Goal: Entertainment & Leisure: Browse casually

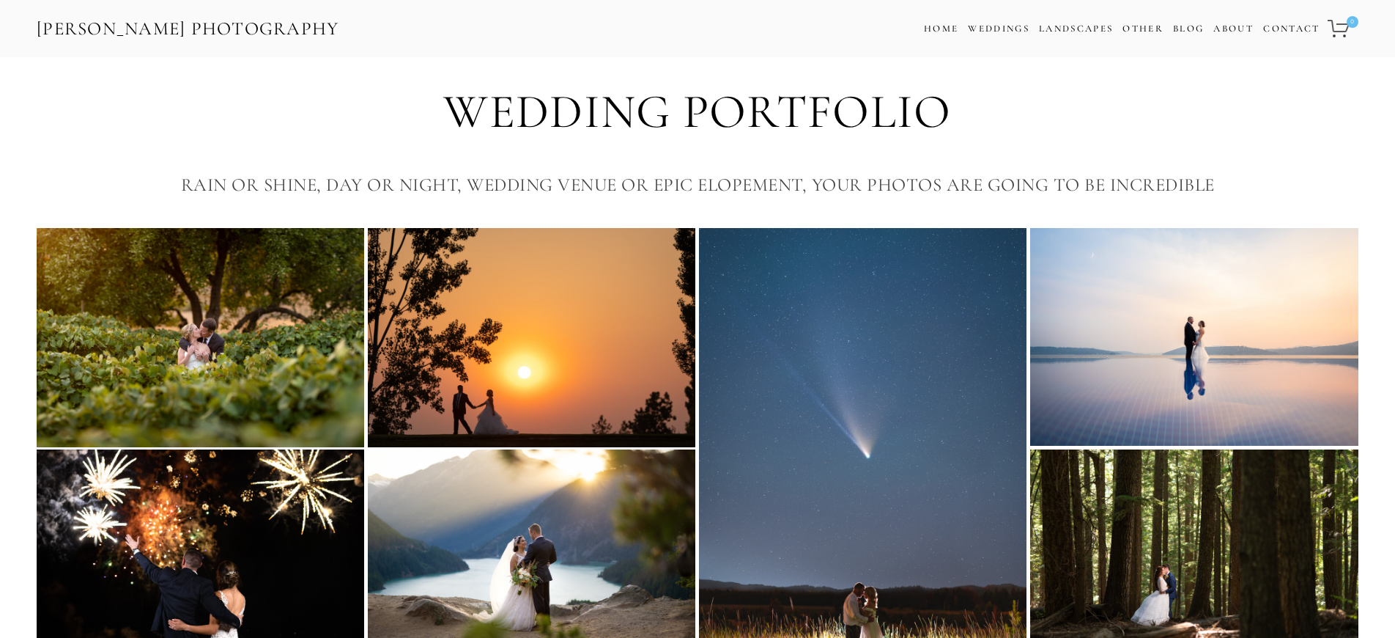
scroll to position [4295, 0]
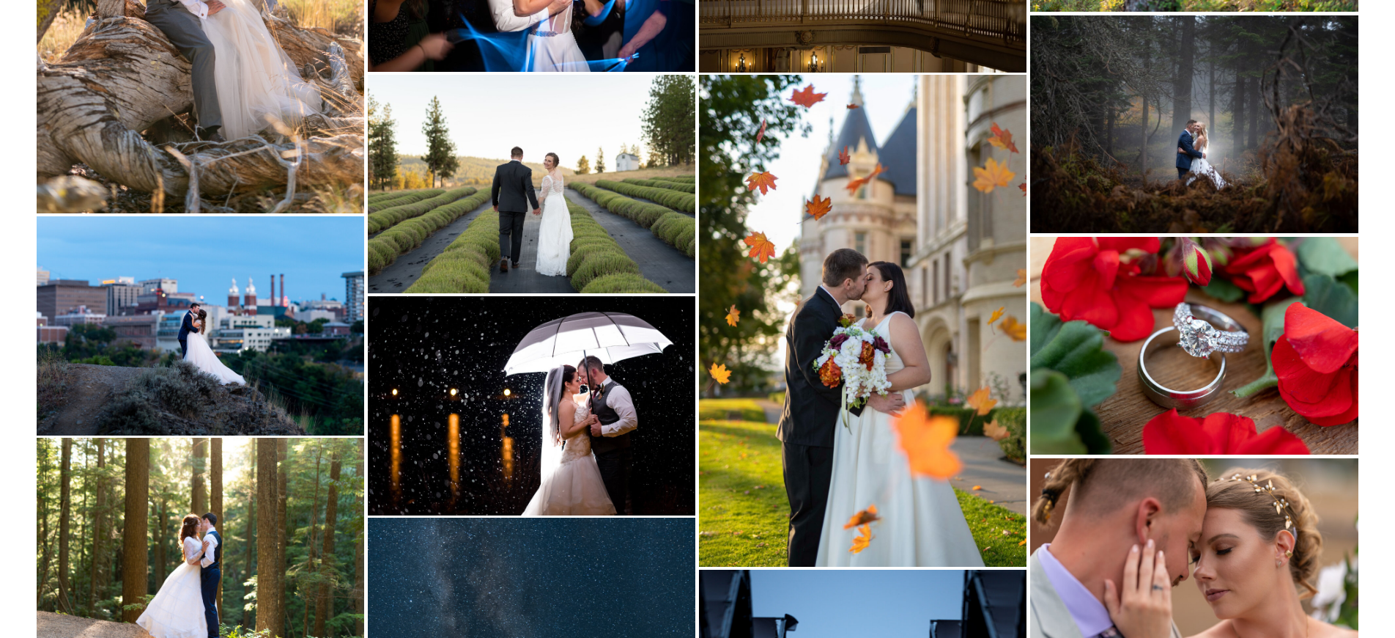
click at [880, 210] on img at bounding box center [863, 321] width 328 height 492
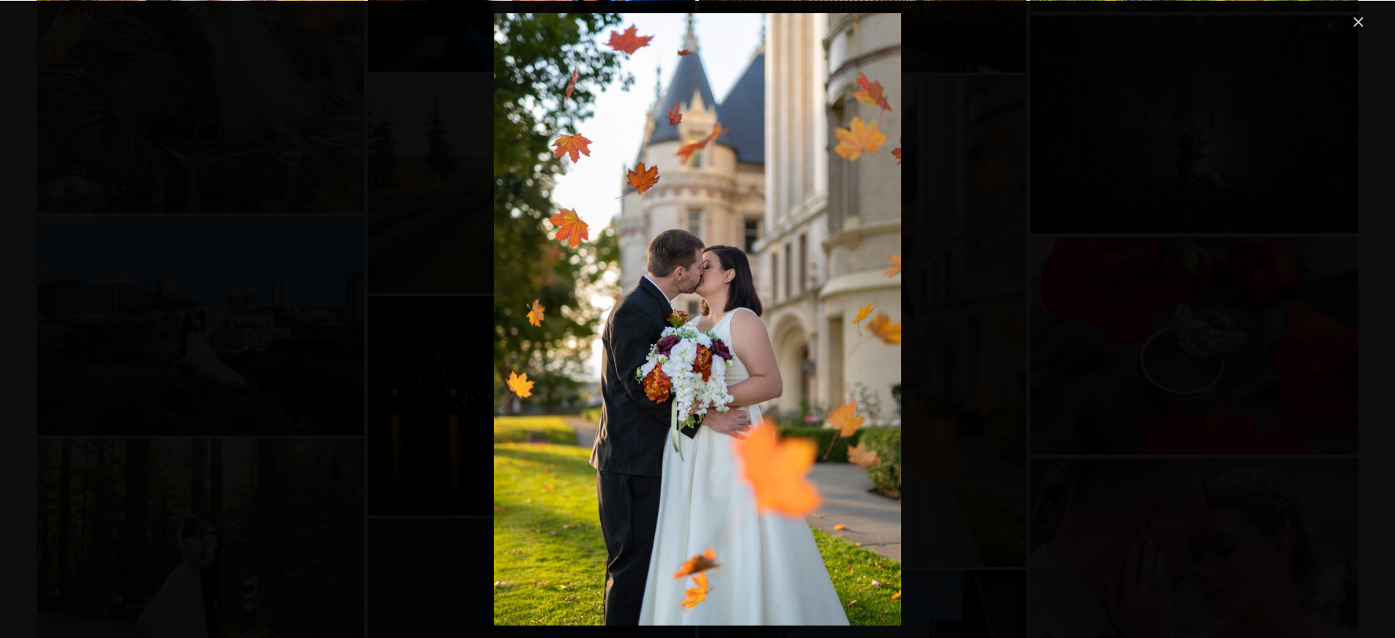
click at [1097, 261] on div "Gallery" at bounding box center [698, 319] width 1340 height 612
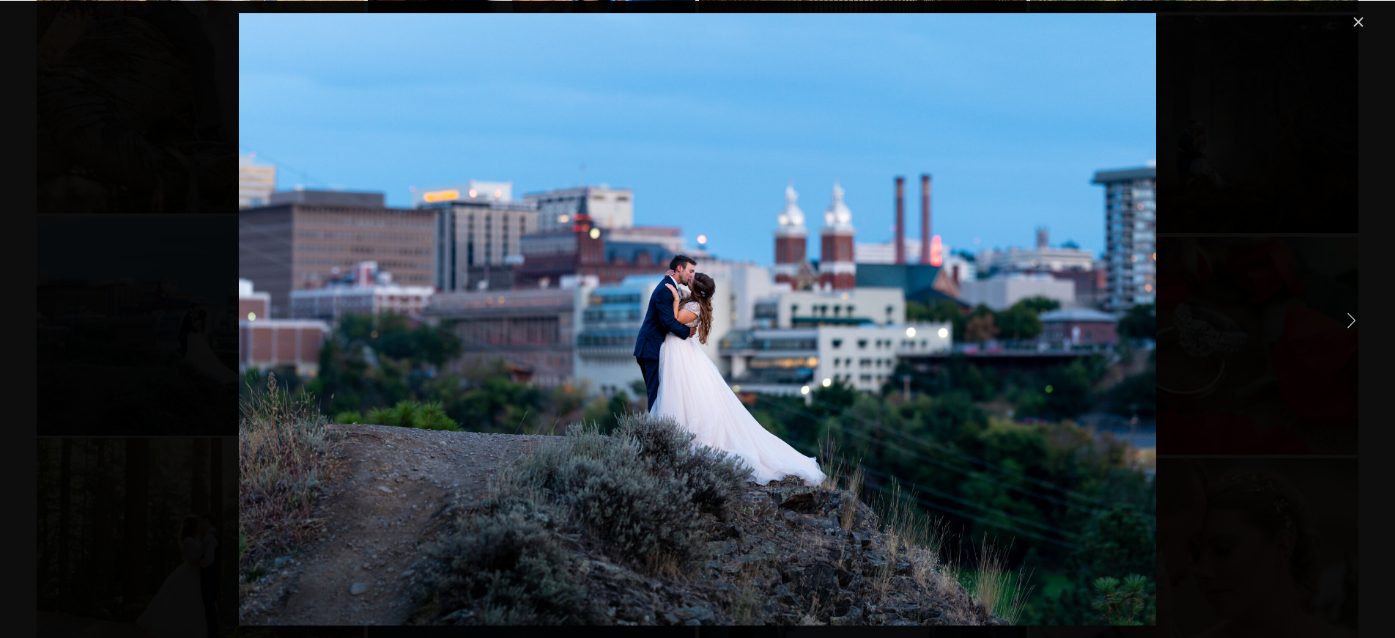
click at [1363, 28] on link "Close" at bounding box center [1359, 22] width 18 height 18
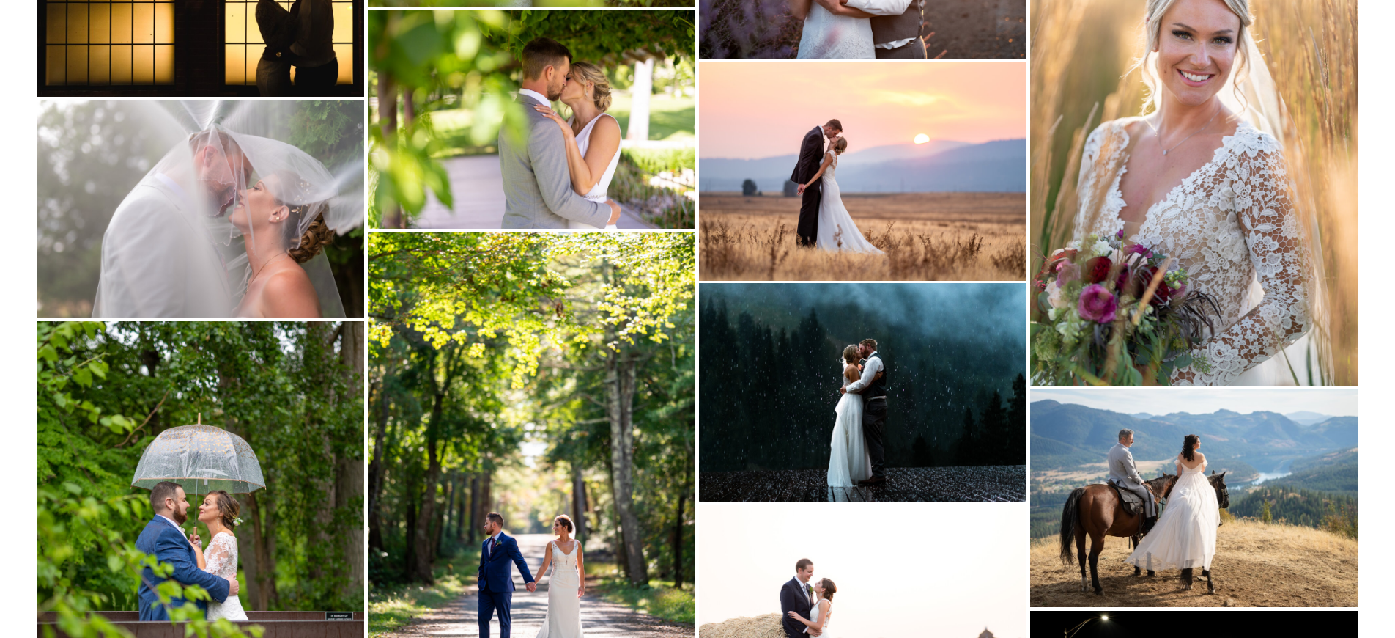
scroll to position [5501, 0]
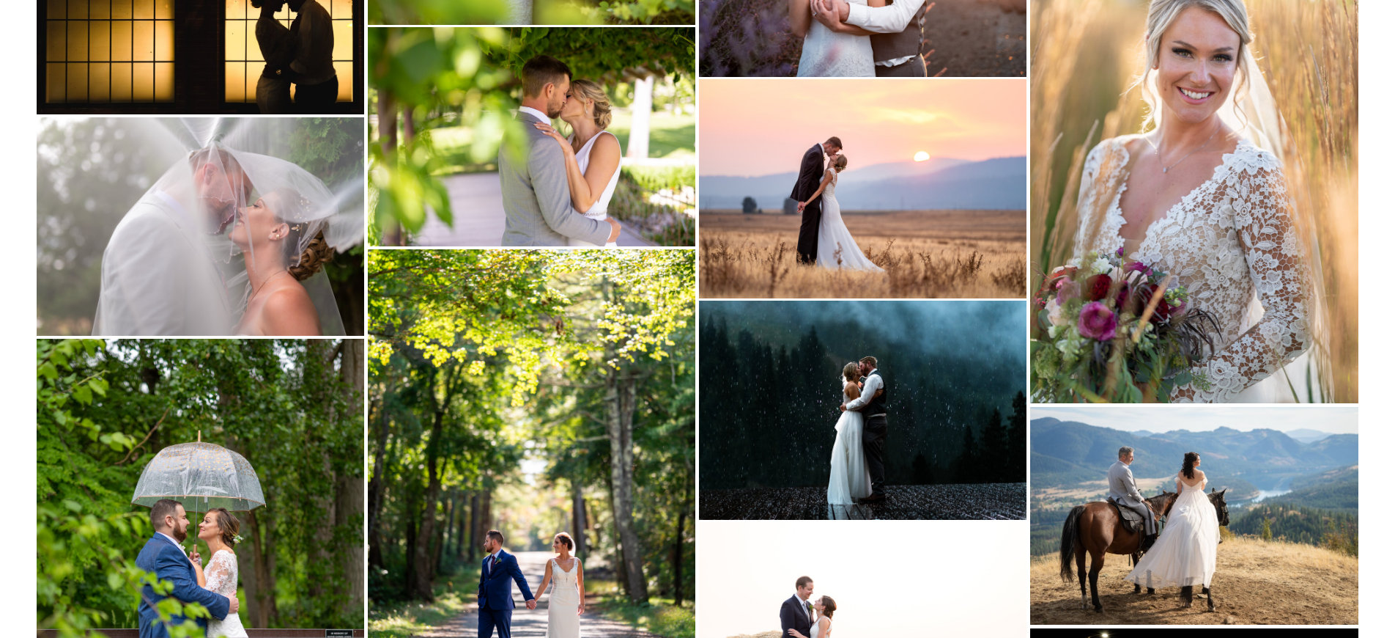
click at [929, 414] on img at bounding box center [863, 409] width 328 height 218
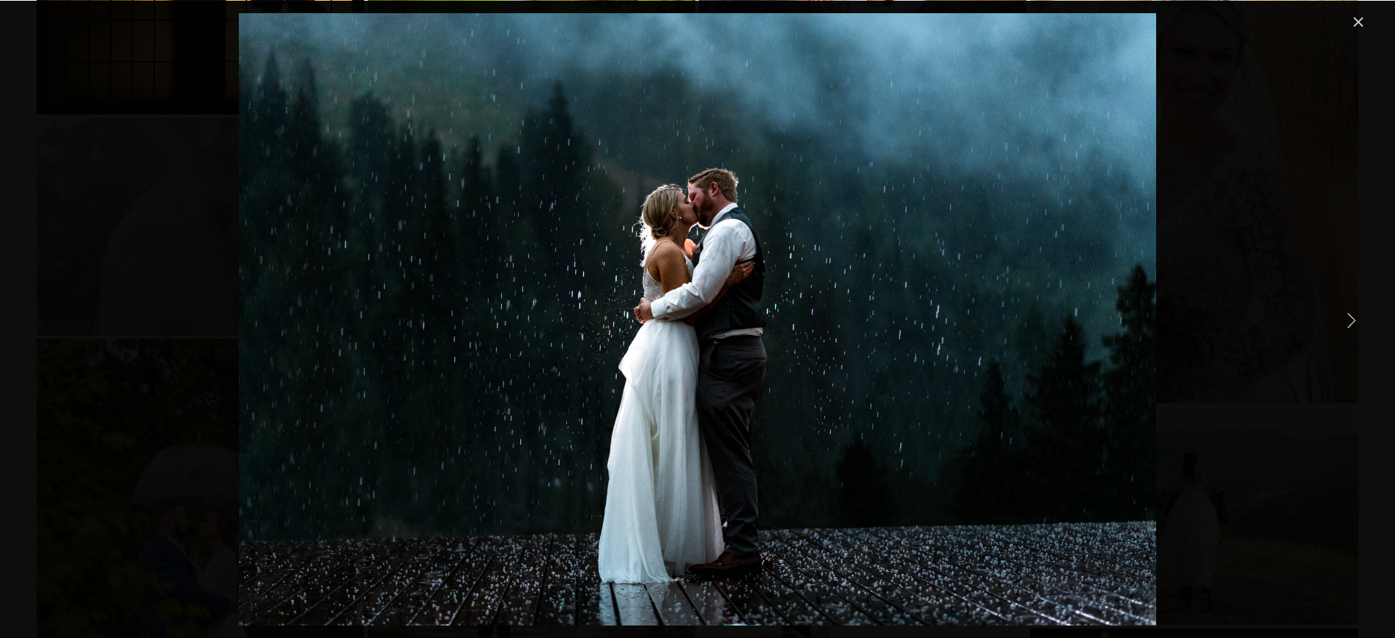
click at [1285, 322] on div "[PERSON_NAME] Wedding Photo Wedding Photo in a storm at [GEOGRAPHIC_DATA]" at bounding box center [698, 319] width 1340 height 612
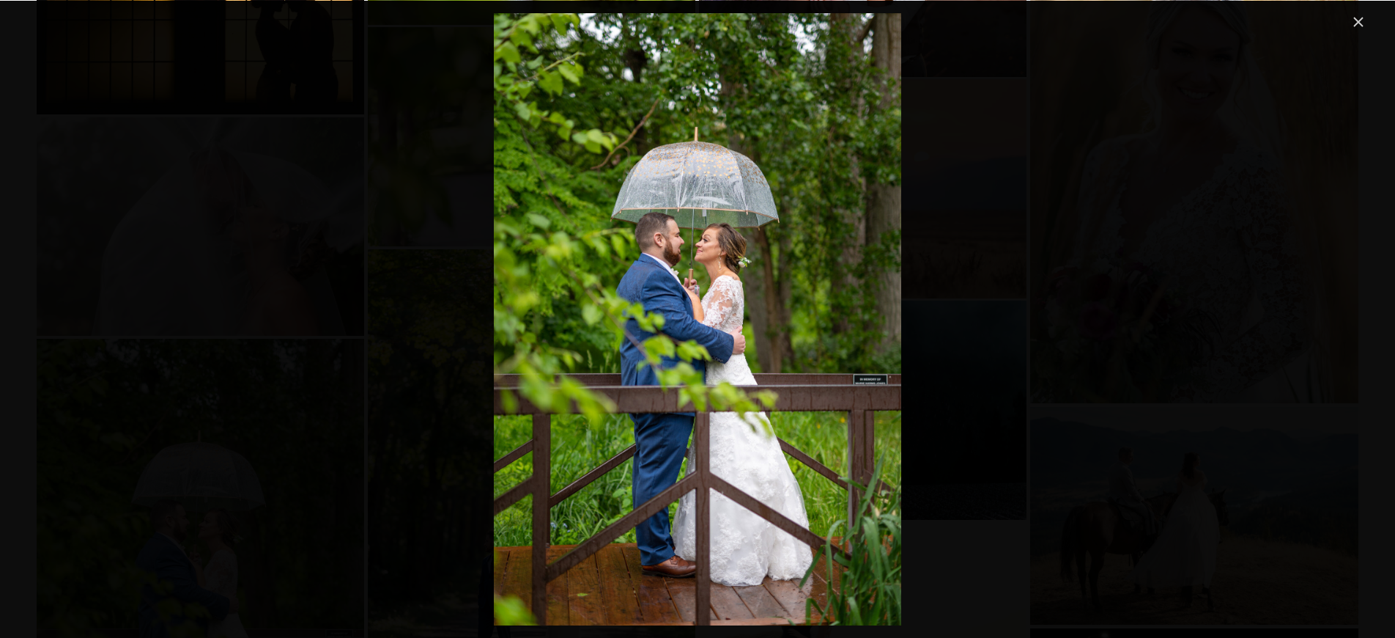
click at [1358, 25] on link "Close" at bounding box center [1359, 22] width 18 height 18
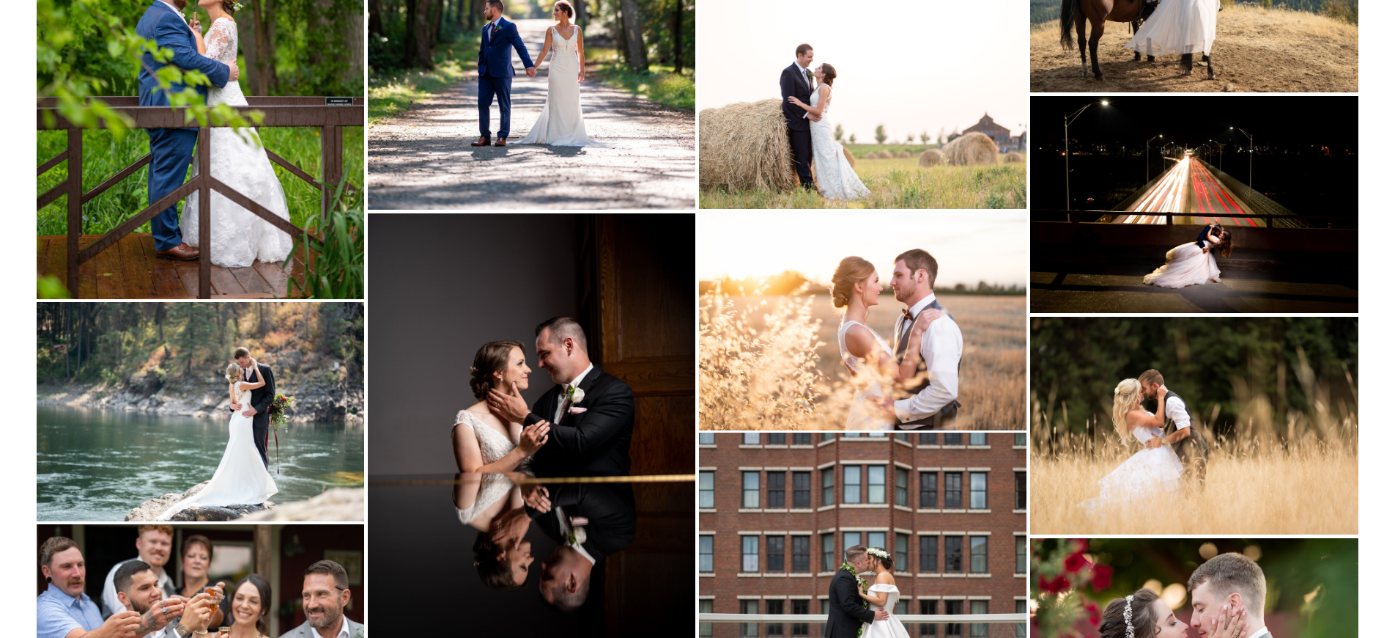
scroll to position [6431, 0]
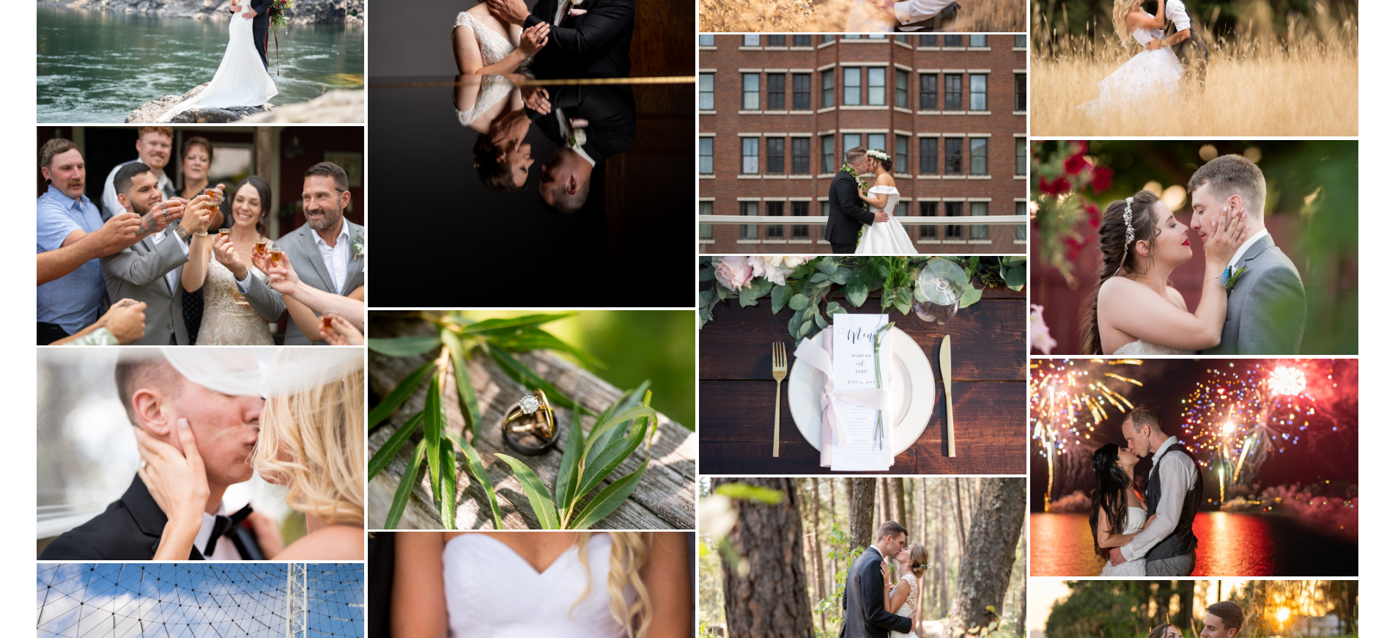
click at [554, 376] on img at bounding box center [532, 419] width 328 height 218
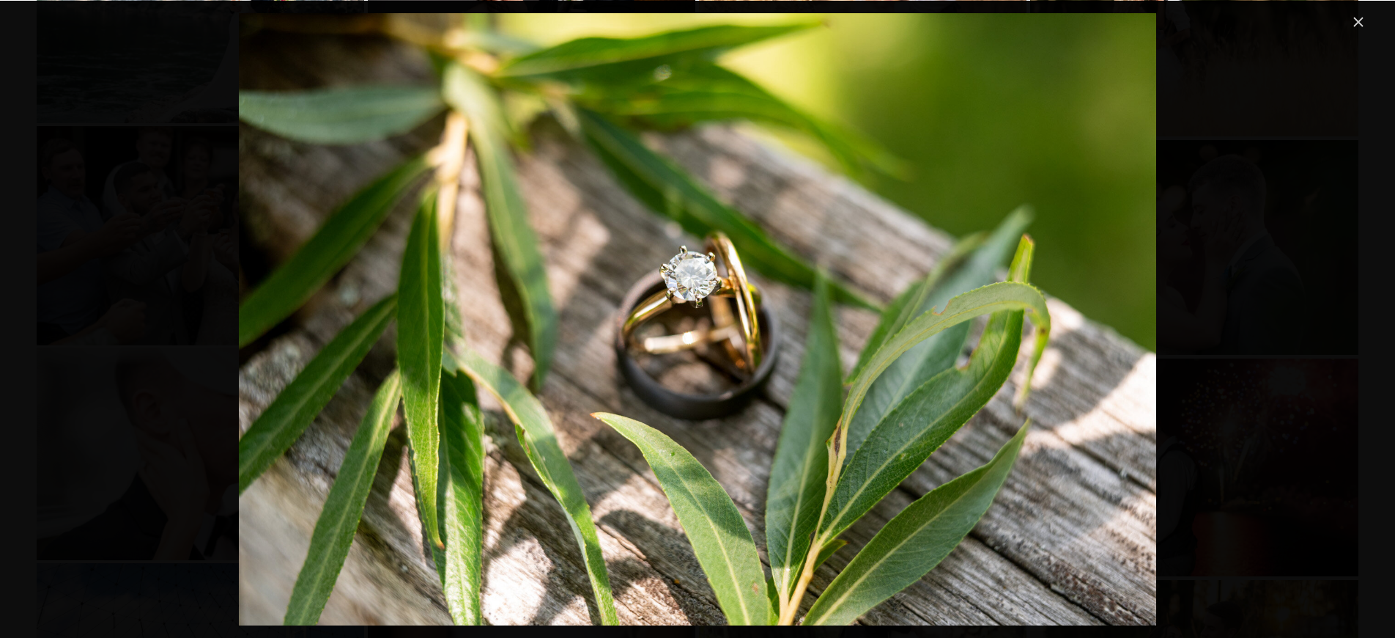
click at [1364, 18] on link "Close" at bounding box center [1359, 22] width 18 height 18
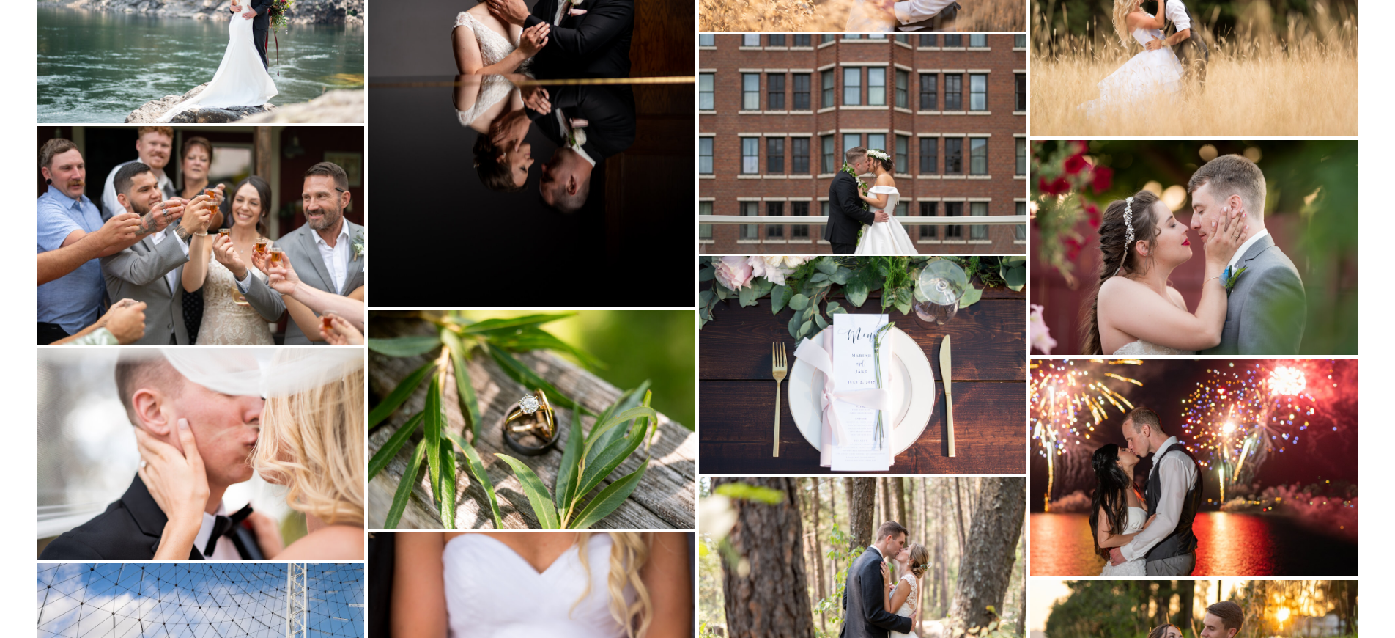
click at [1156, 198] on img at bounding box center [1194, 247] width 328 height 215
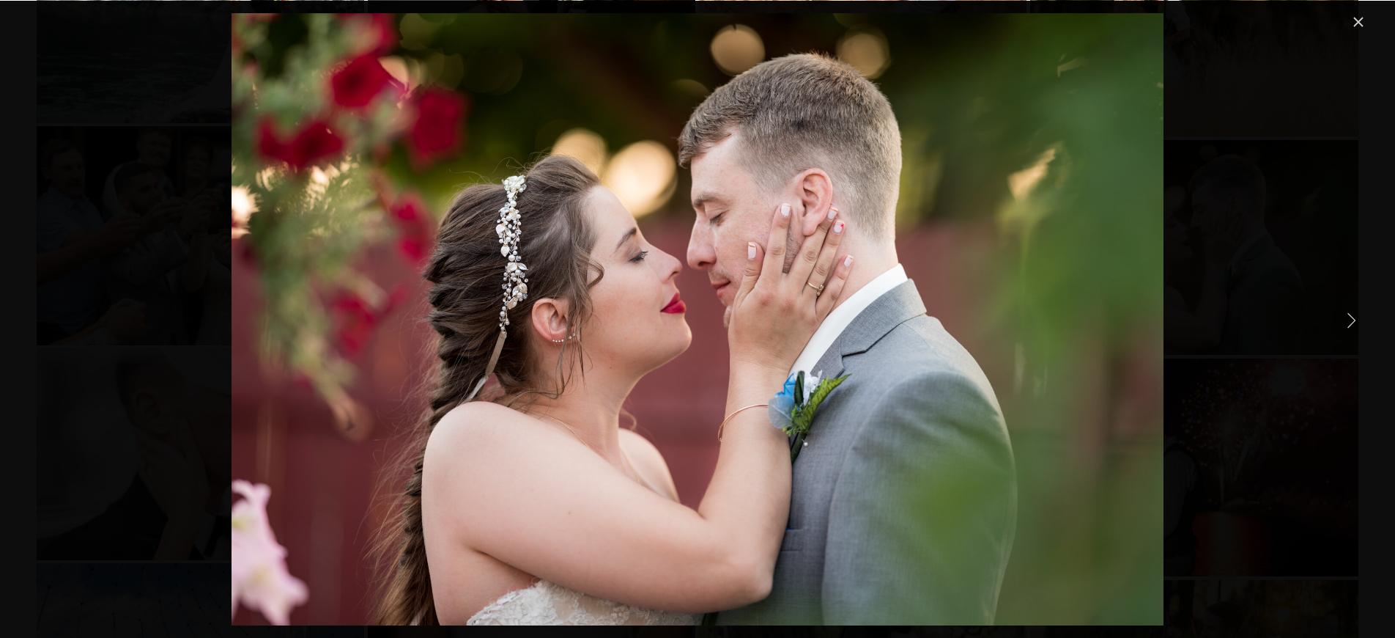
click at [1362, 23] on link "Close" at bounding box center [1359, 22] width 18 height 18
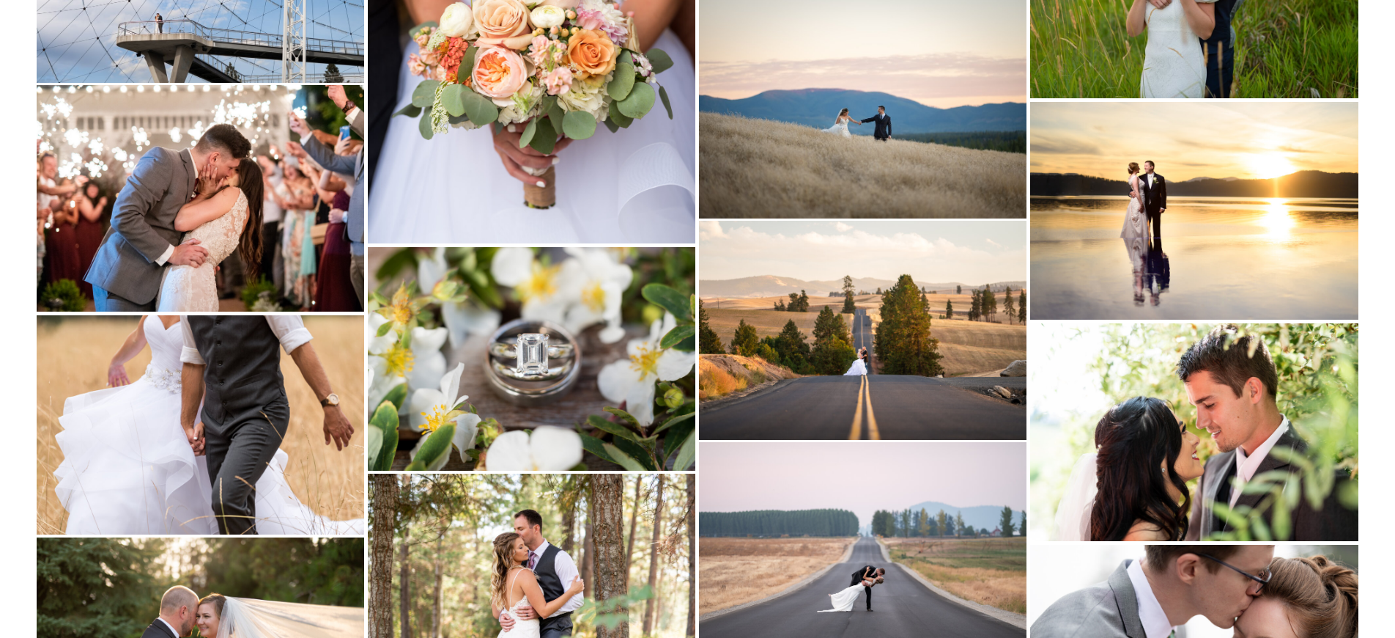
scroll to position [6893, 0]
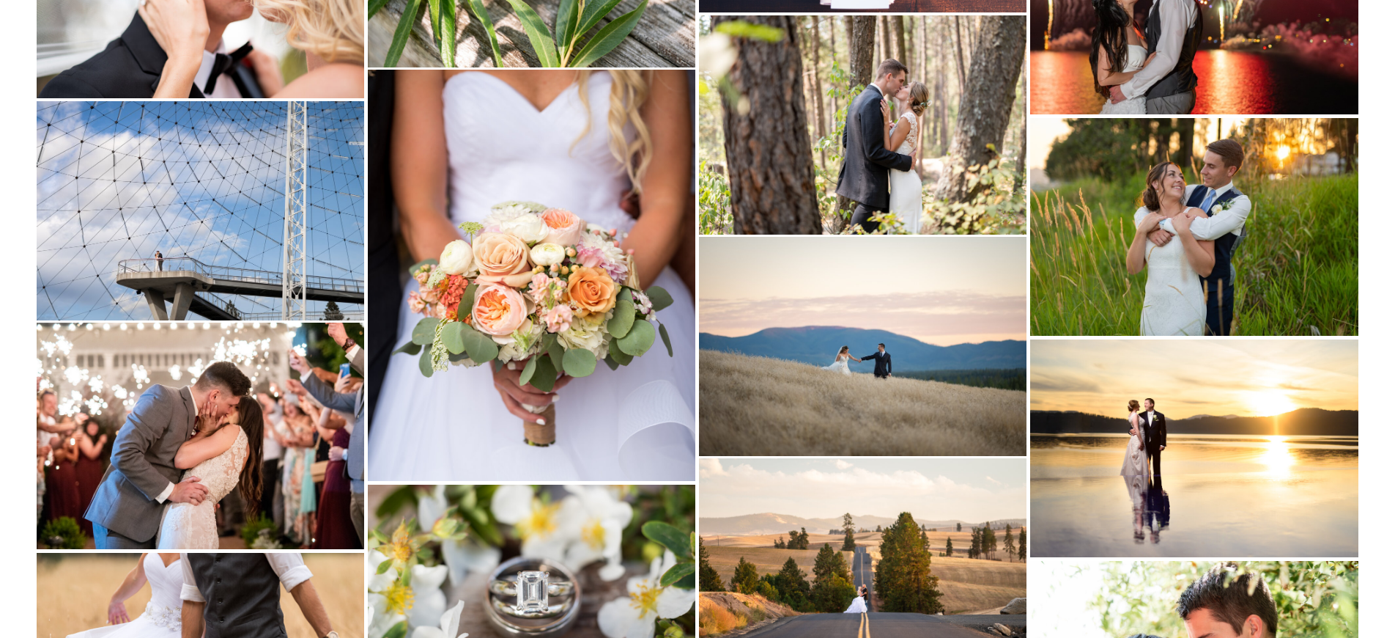
click at [292, 196] on img at bounding box center [201, 210] width 328 height 218
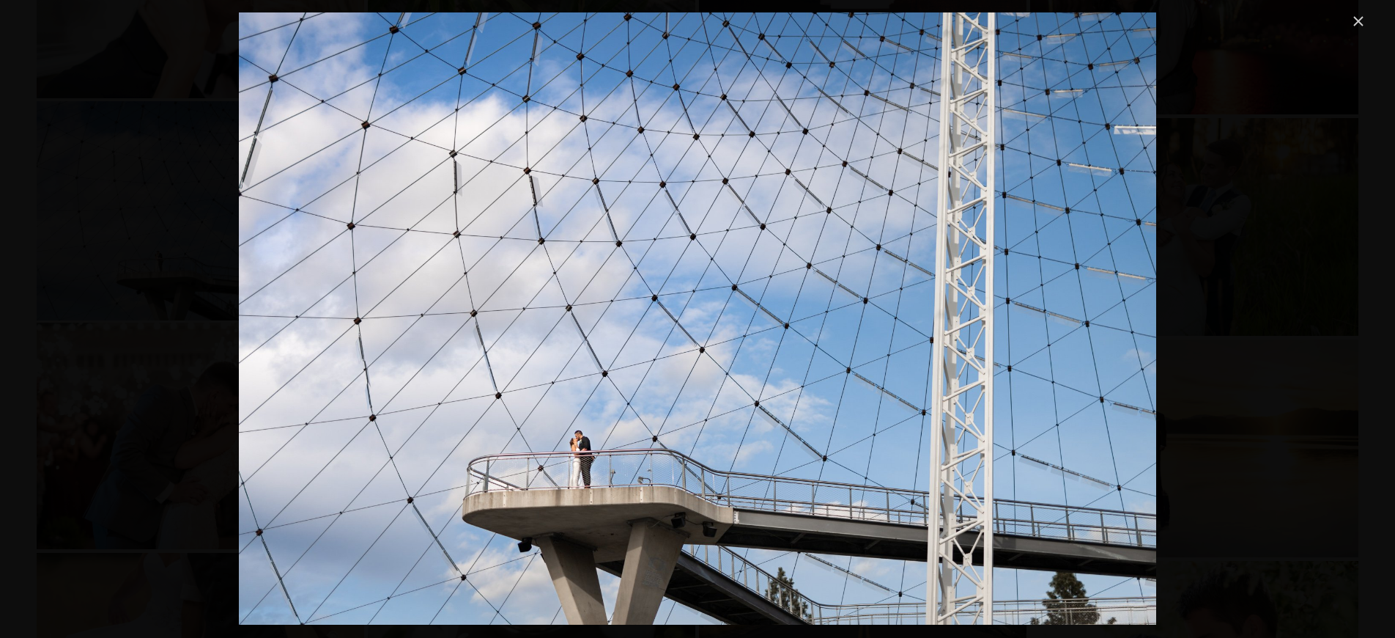
click at [1353, 23] on link "Close" at bounding box center [1359, 21] width 18 height 18
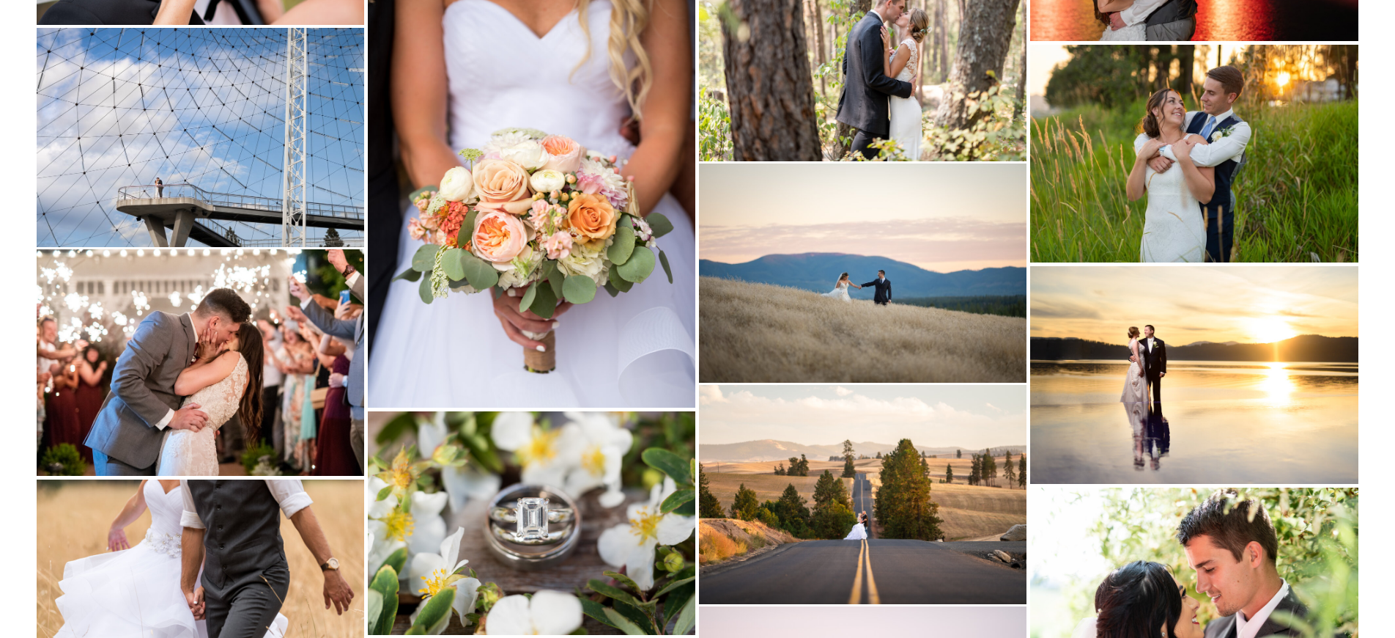
scroll to position [7098, 0]
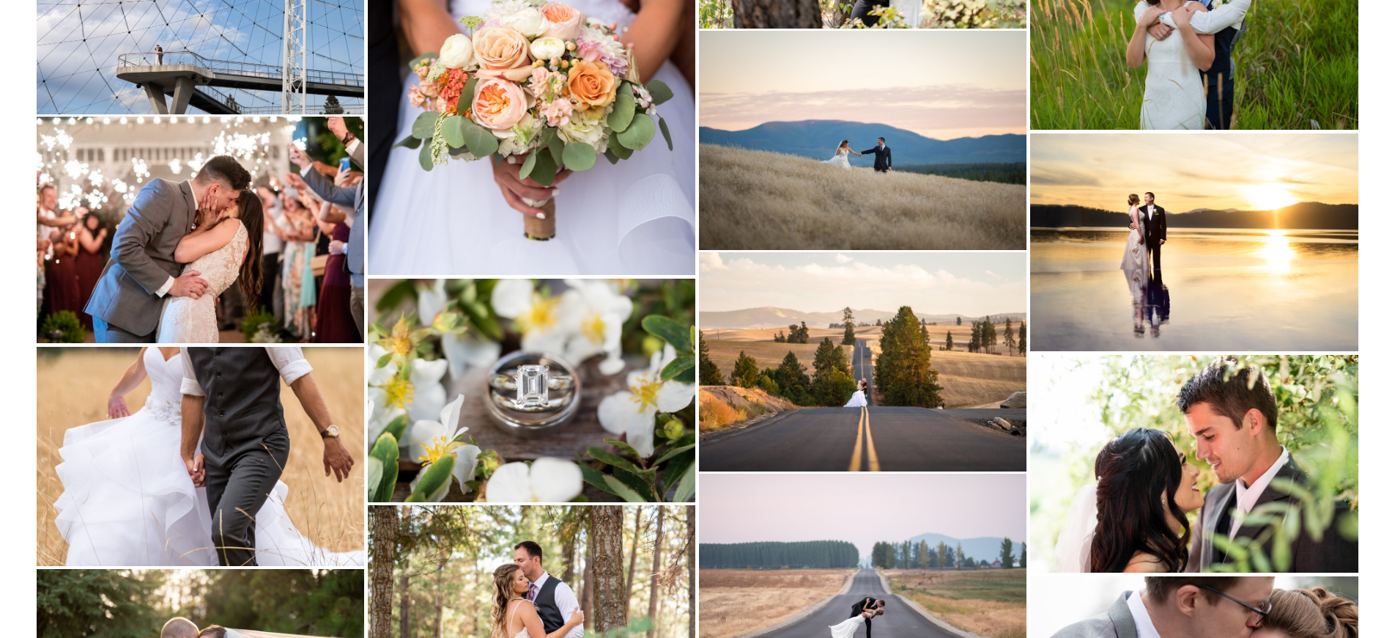
click at [1258, 257] on img at bounding box center [1194, 242] width 328 height 218
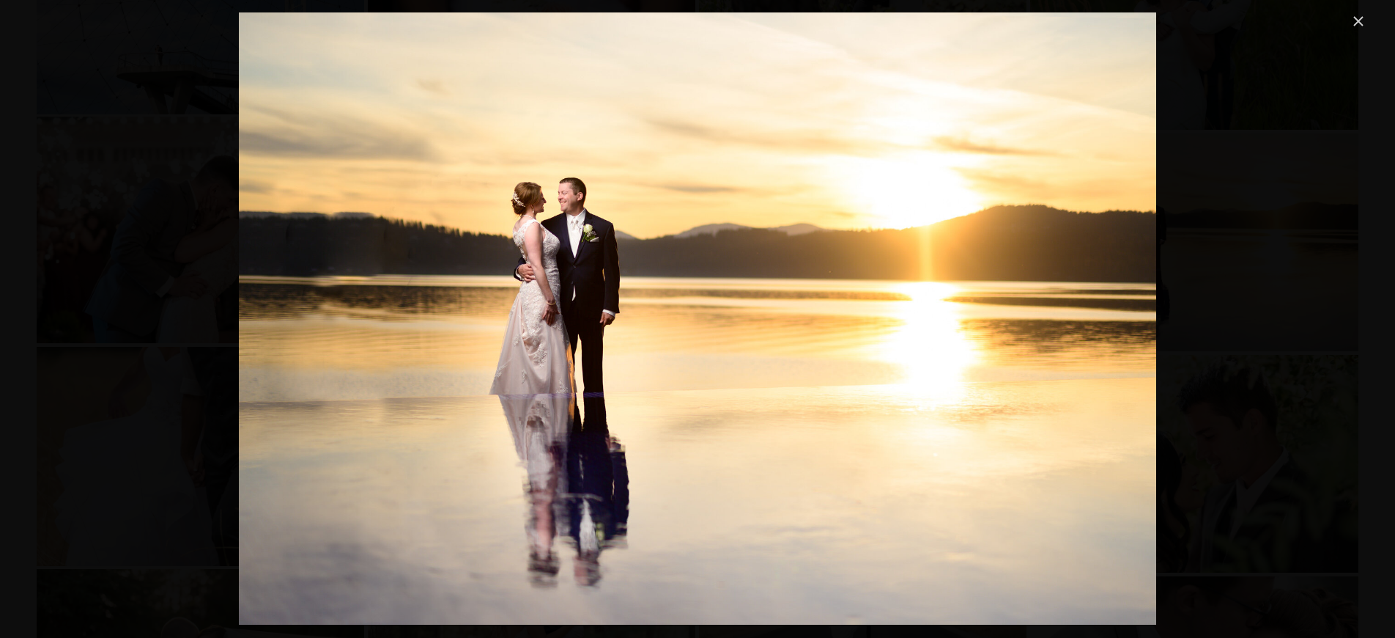
click at [1350, 24] on link "Close" at bounding box center [1359, 21] width 18 height 18
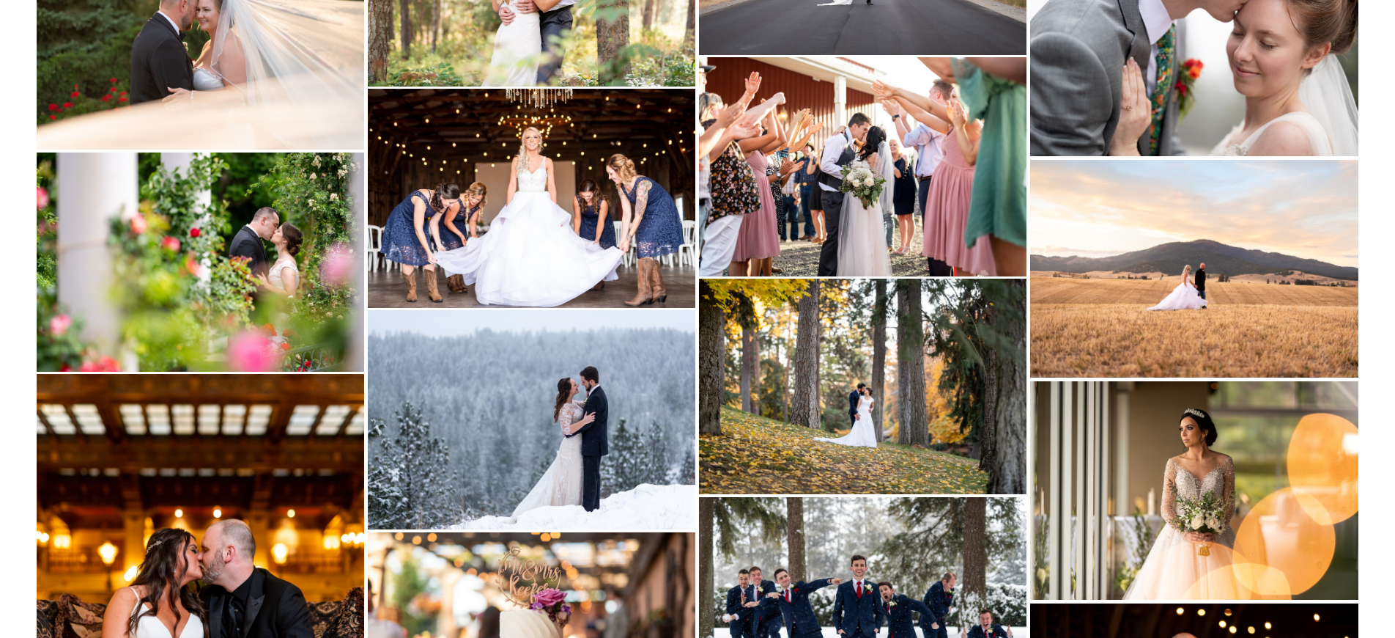
scroll to position [7776, 0]
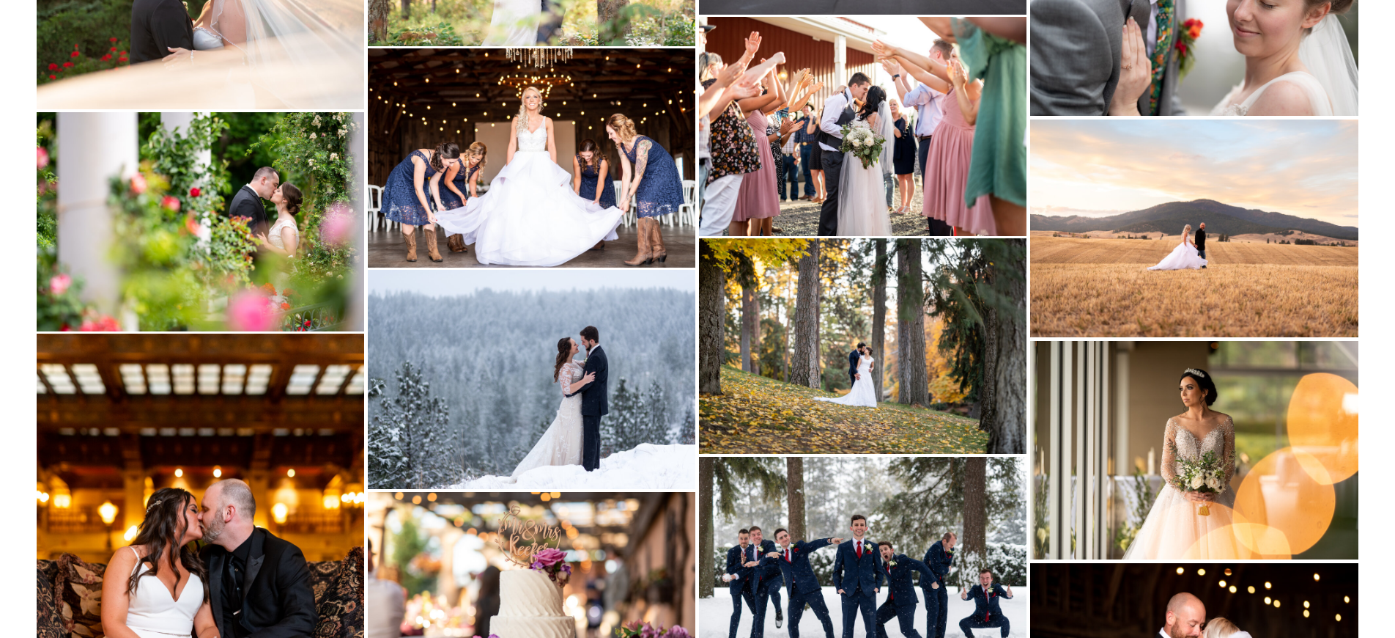
click at [295, 246] on img at bounding box center [201, 221] width 328 height 218
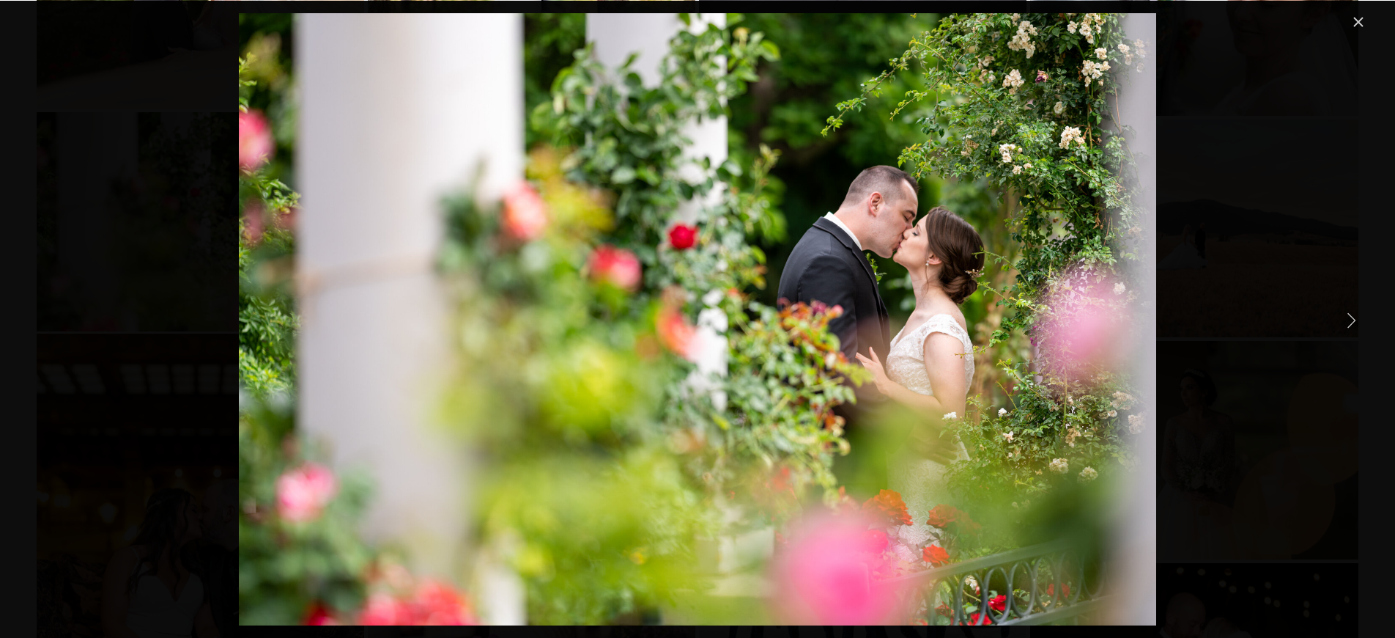
click at [1294, 107] on div "Gallery" at bounding box center [698, 319] width 1340 height 612
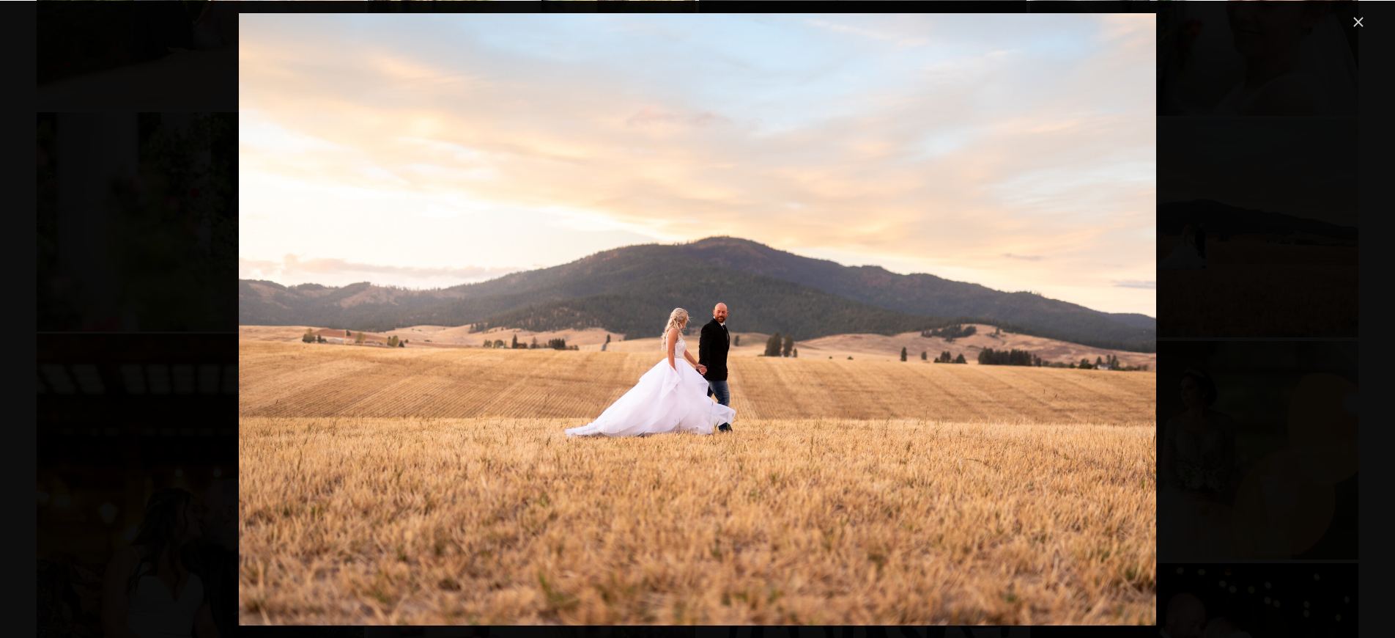
click at [1356, 23] on link "Close" at bounding box center [1359, 22] width 18 height 18
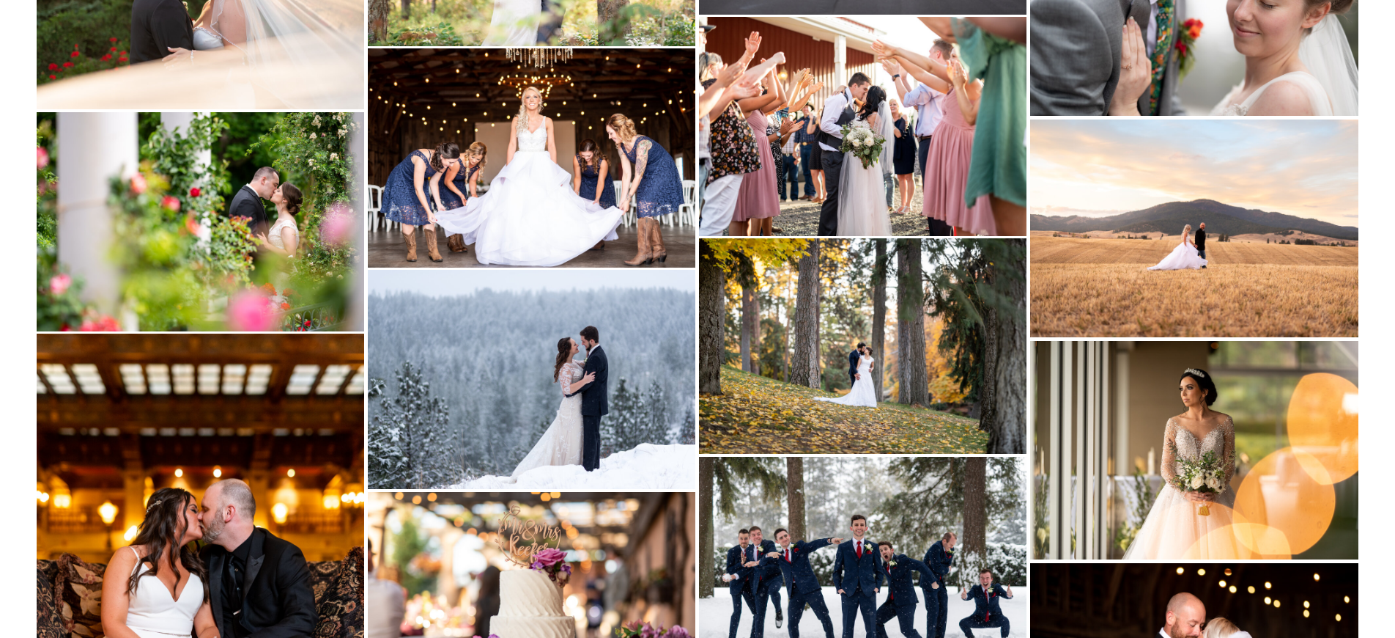
click at [1233, 430] on img at bounding box center [1194, 450] width 328 height 218
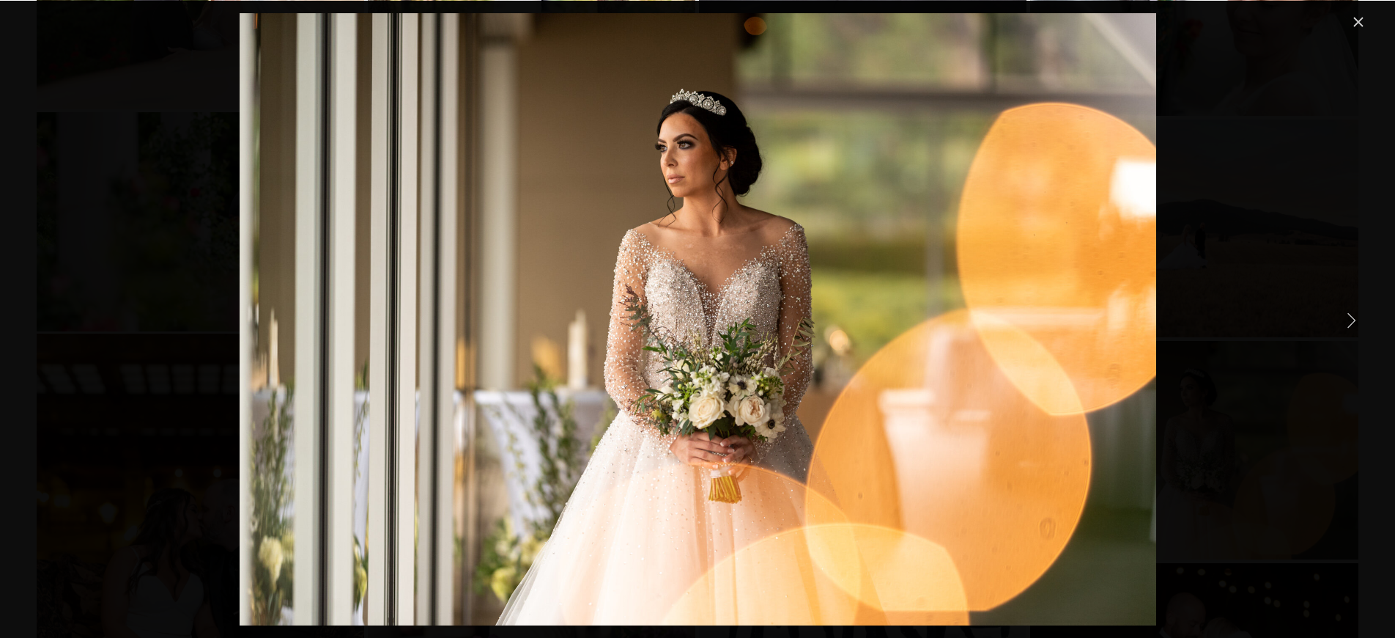
click at [1362, 27] on link "Close" at bounding box center [1359, 22] width 18 height 18
